Goal: Task Accomplishment & Management: Use online tool/utility

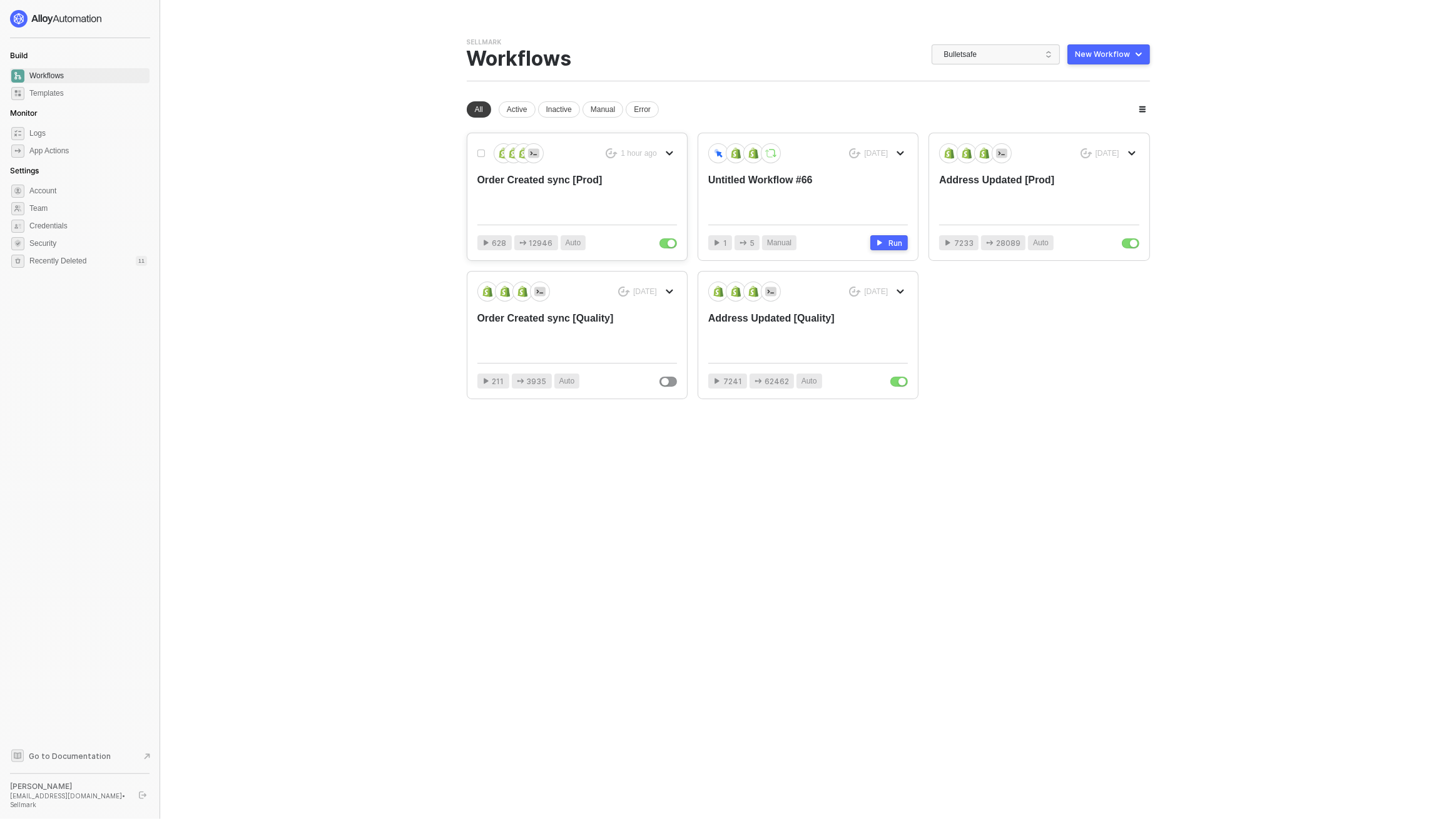
click at [556, 197] on div "Order Created sync [Prod]" at bounding box center [557, 194] width 159 height 41
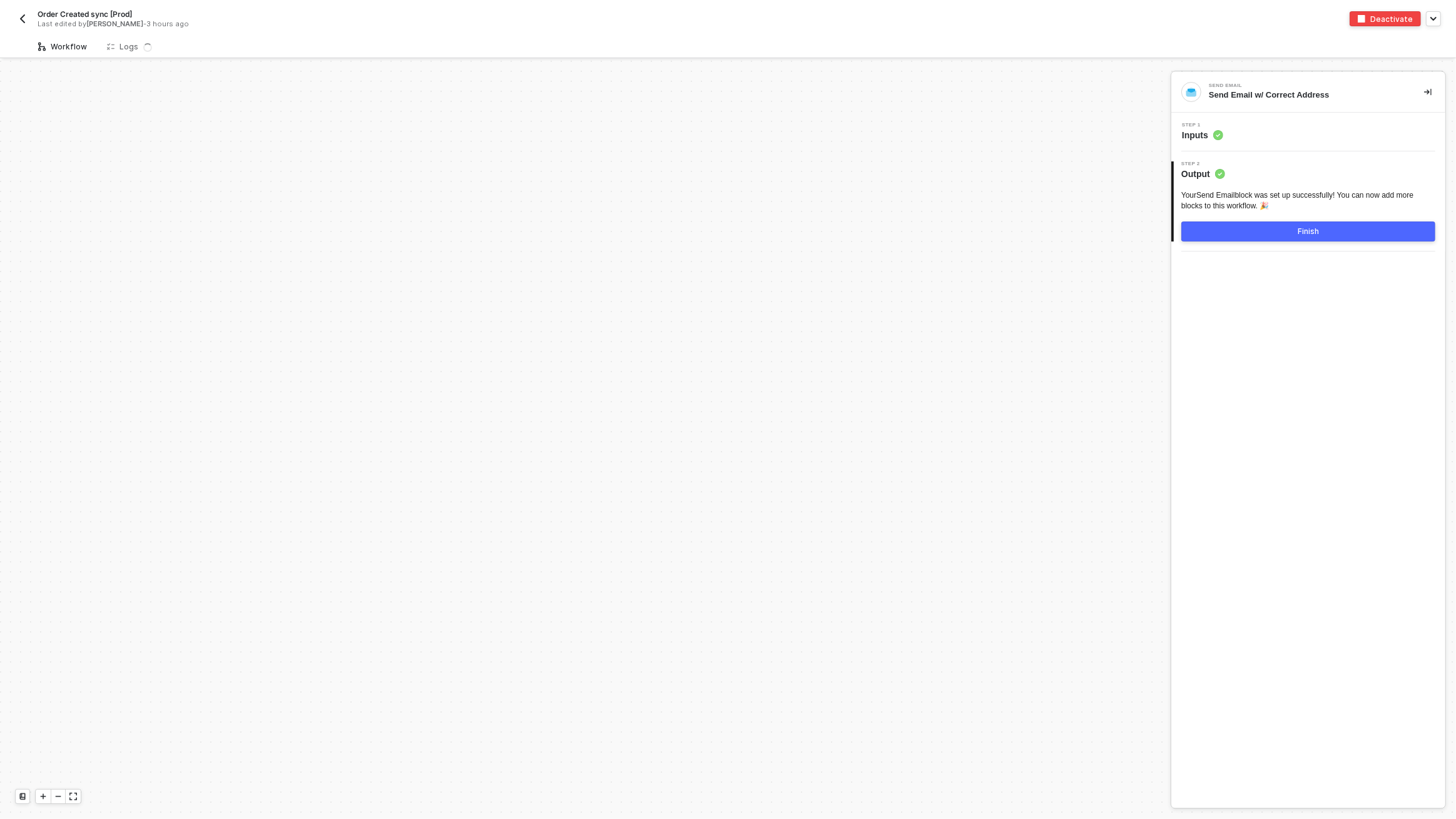
scroll to position [4333, 0]
click at [115, 49] on div "Logs 1 2" at bounding box center [134, 47] width 54 height 12
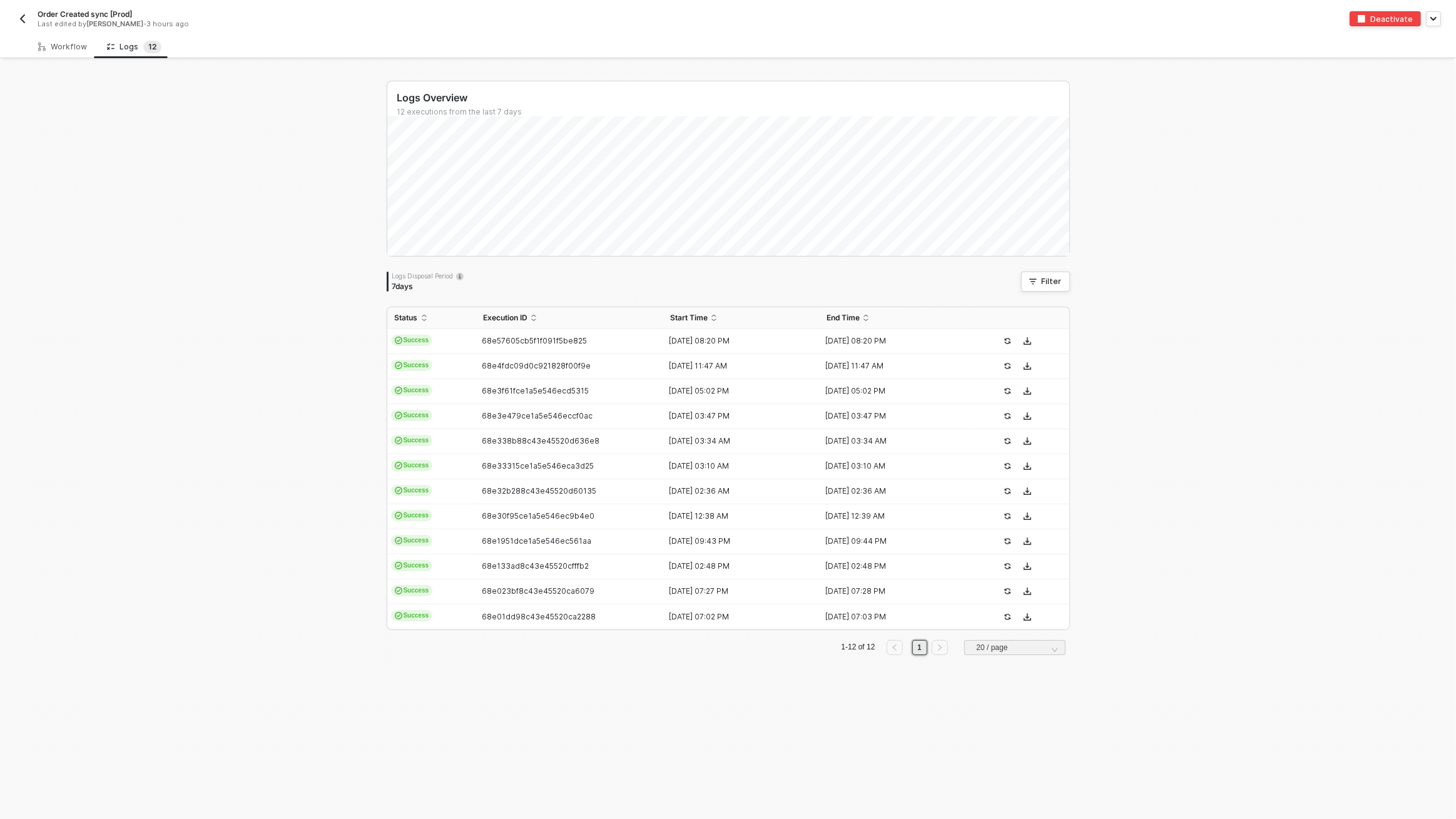
click at [26, 18] on img "button" at bounding box center [23, 19] width 10 height 10
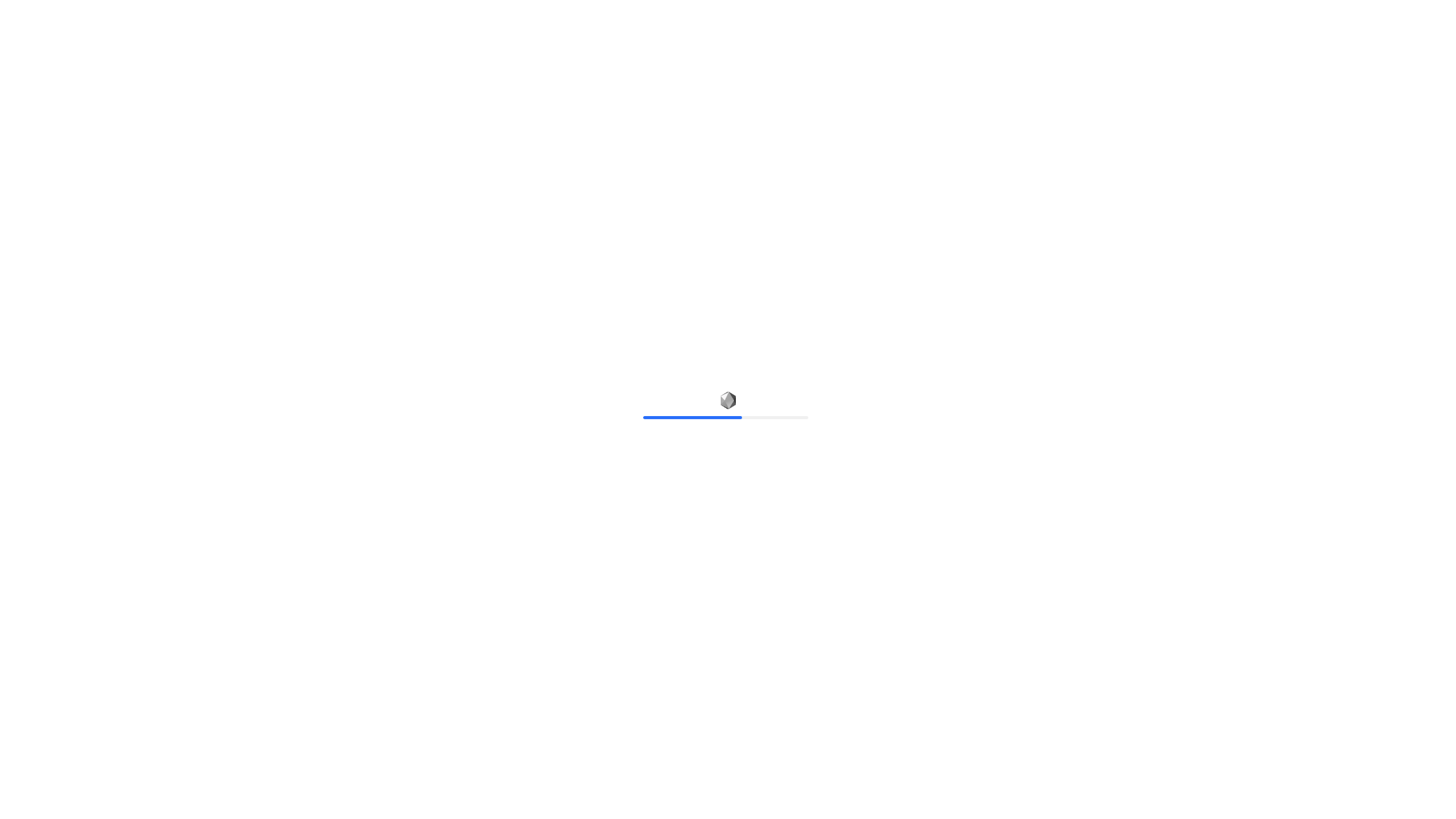
click at [448, 83] on div "60%" at bounding box center [728, 410] width 1456 height 819
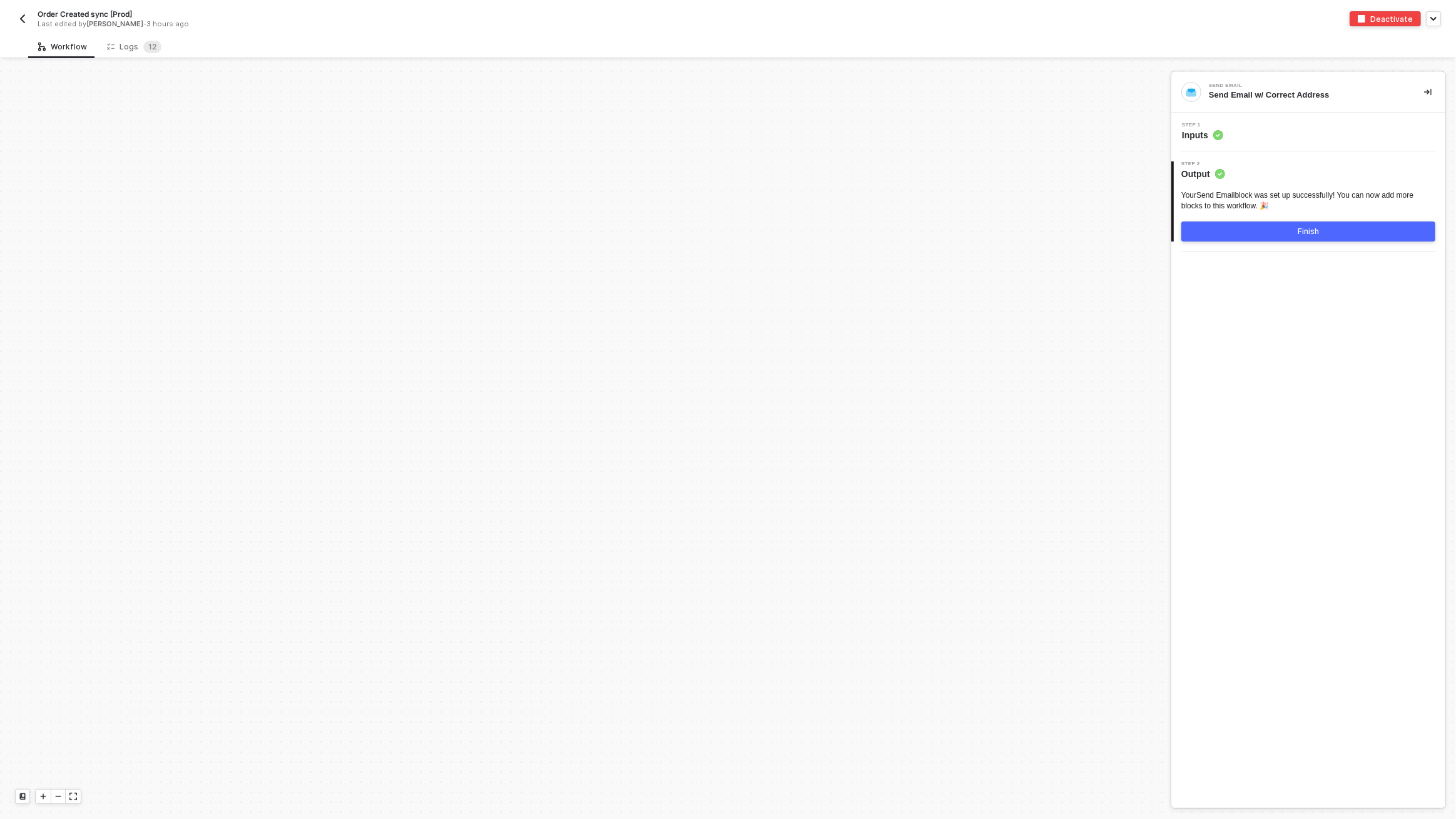
scroll to position [4333, 0]
click at [1388, 20] on div "Deactivate" at bounding box center [1392, 19] width 42 height 11
drag, startPoint x: 1391, startPoint y: 14, endPoint x: 1391, endPoint y: 763, distance: 749.0
click at [1391, 14] on div "Activate" at bounding box center [1396, 19] width 33 height 11
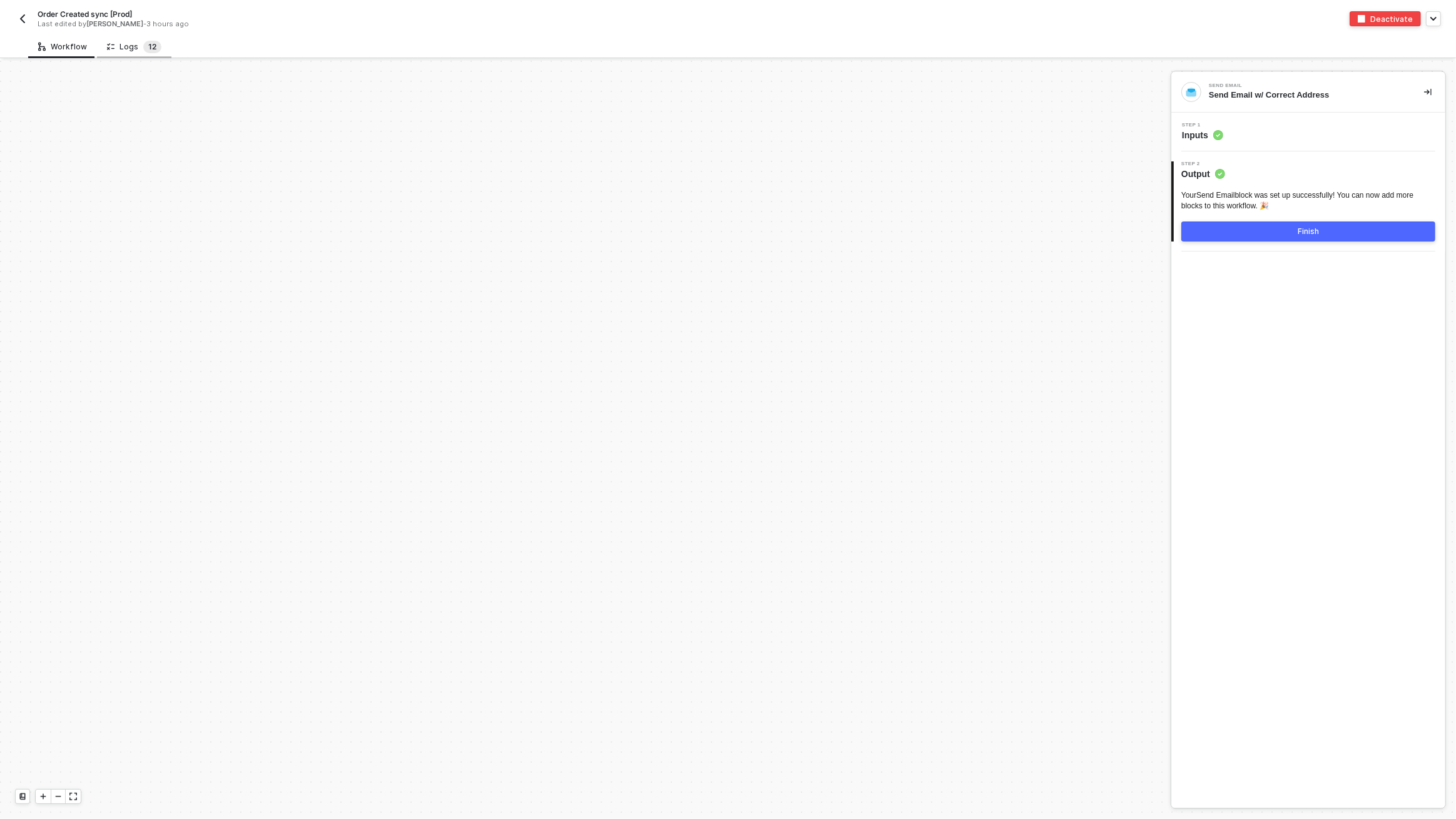
click at [148, 45] on span "1" at bounding box center [150, 46] width 4 height 10
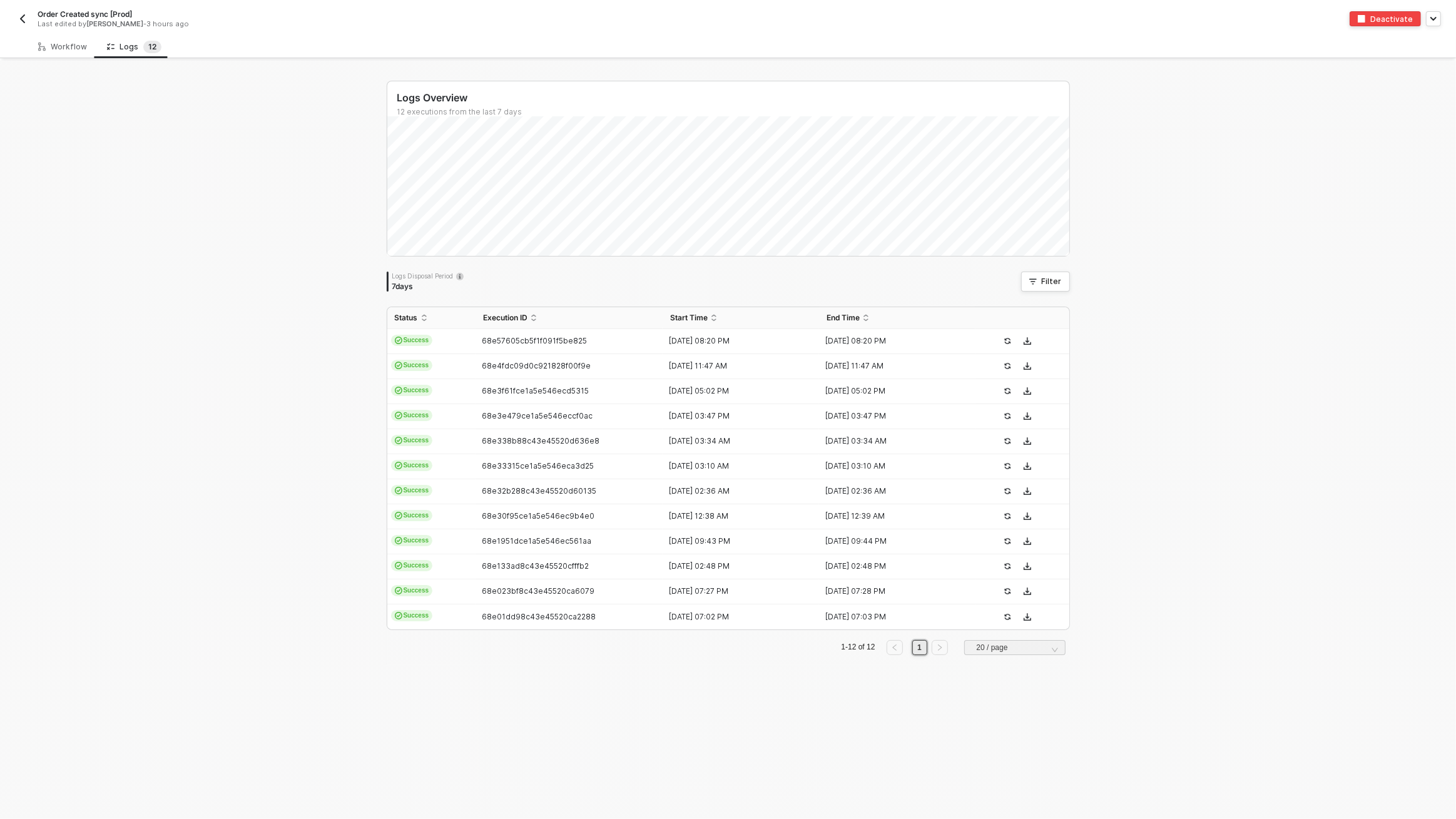
click at [18, 23] on img "button" at bounding box center [23, 19] width 10 height 10
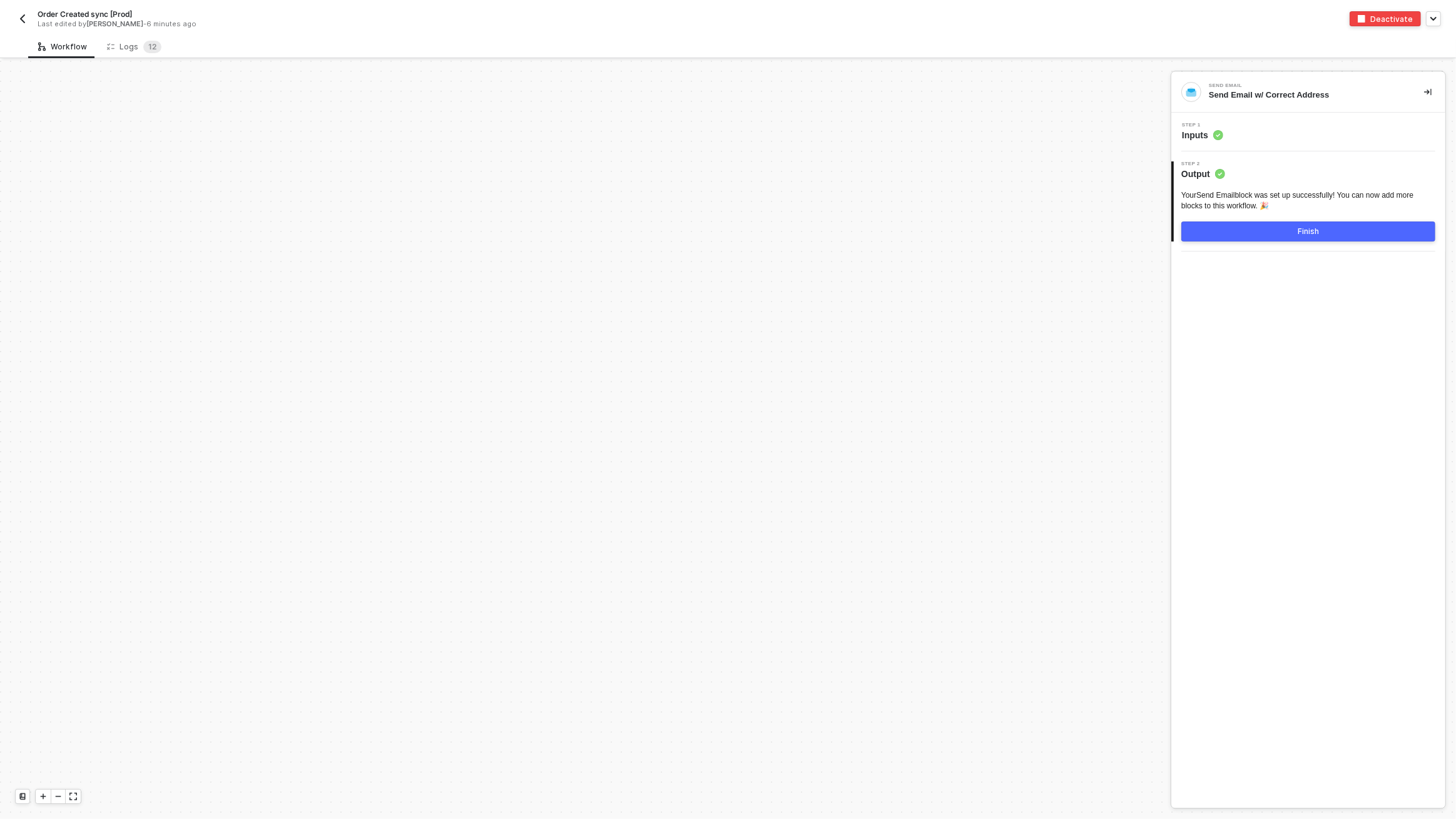
scroll to position [4333, 0]
click at [136, 50] on div "Logs 1 2" at bounding box center [134, 47] width 54 height 12
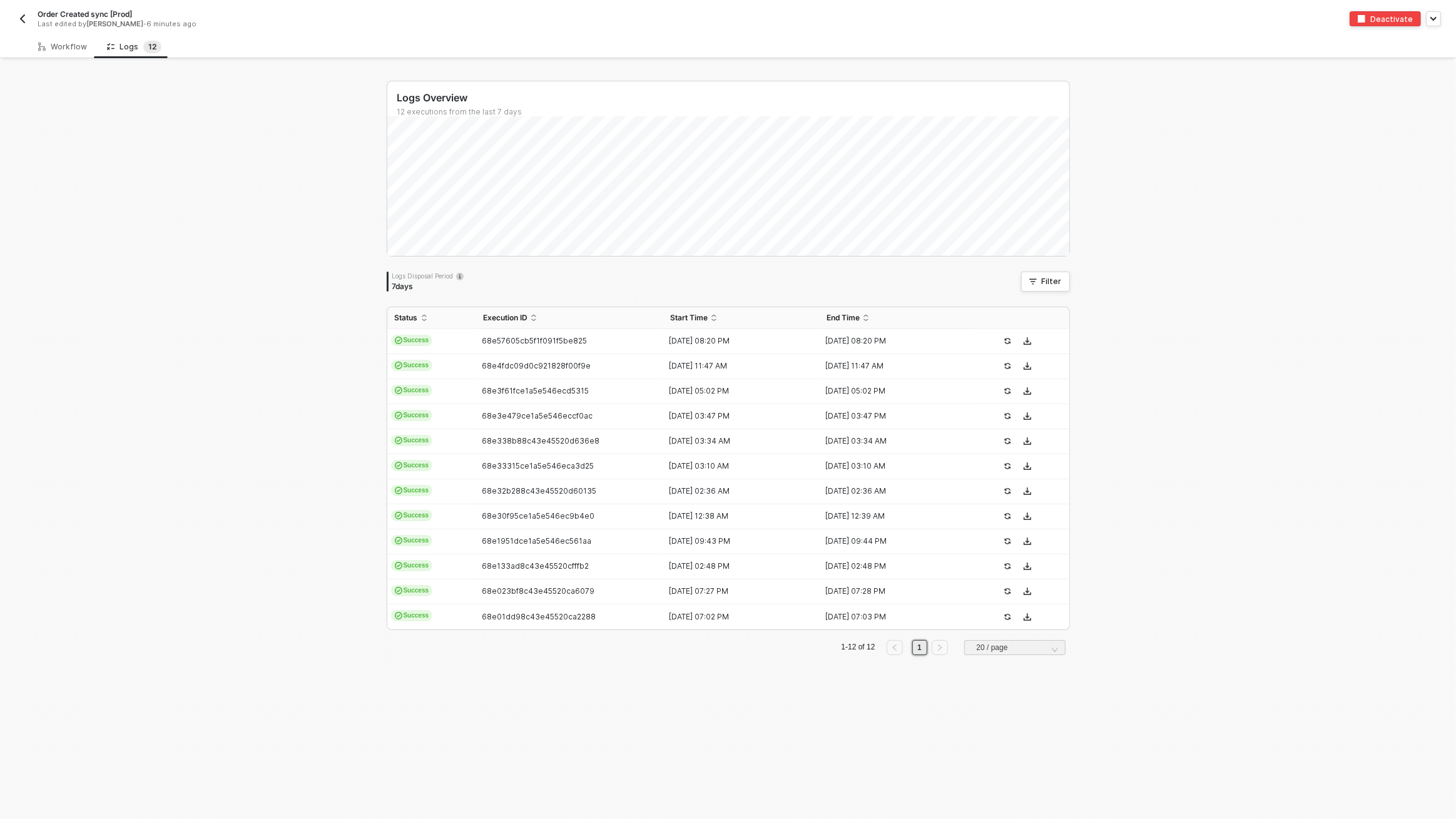
click at [23, 20] on img "button" at bounding box center [23, 19] width 10 height 10
